Goal: Task Accomplishment & Management: Manage account settings

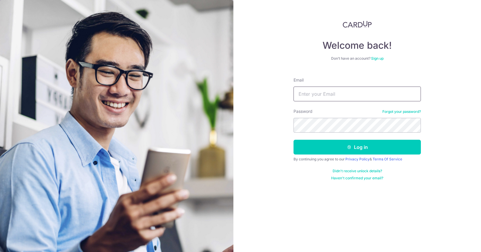
click at [321, 95] on input "Email" at bounding box center [356, 94] width 127 height 15
type input "[PERSON_NAME][EMAIL_ADDRESS][DOMAIN_NAME]"
click at [293, 140] on button "Log in" at bounding box center [356, 147] width 127 height 15
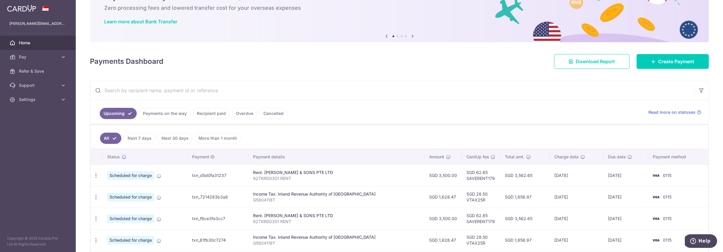
scroll to position [34, 0]
